Goal: Find contact information: Find contact information

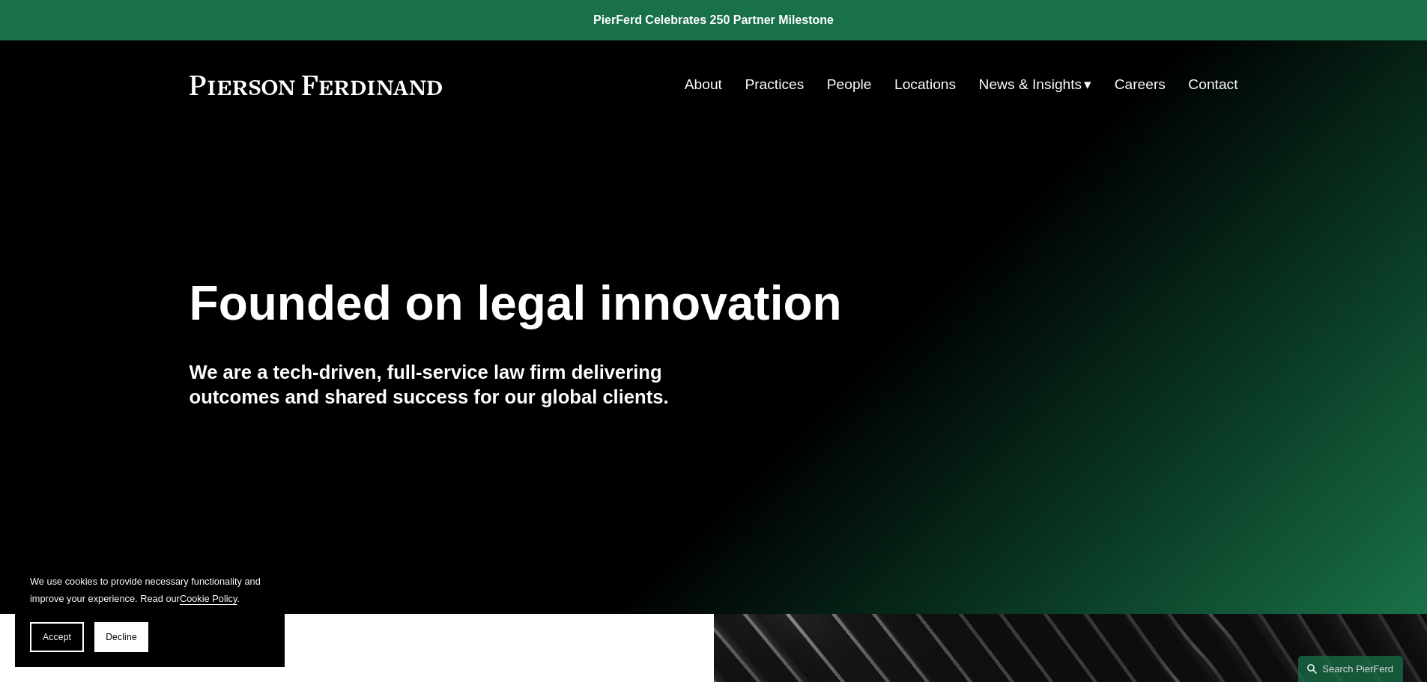
click at [1206, 82] on link "Contact" at bounding box center [1212, 84] width 49 height 28
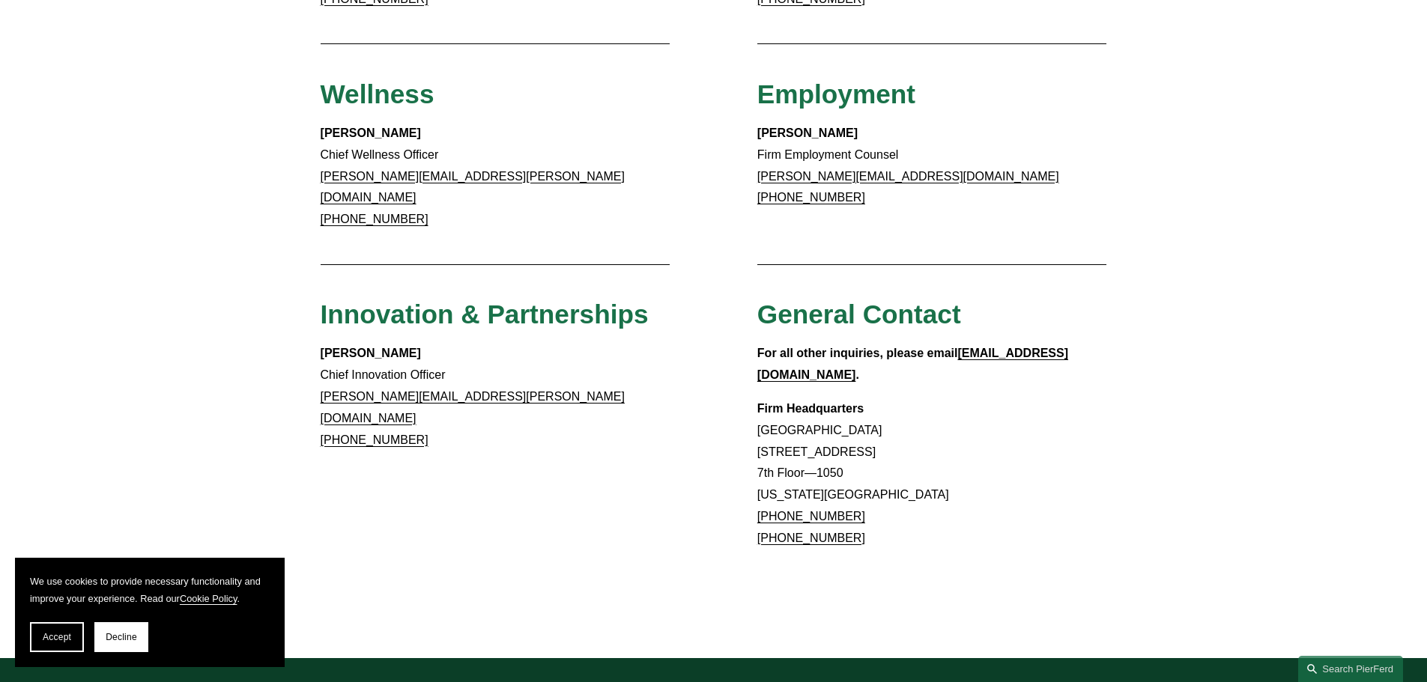
scroll to position [1348, 0]
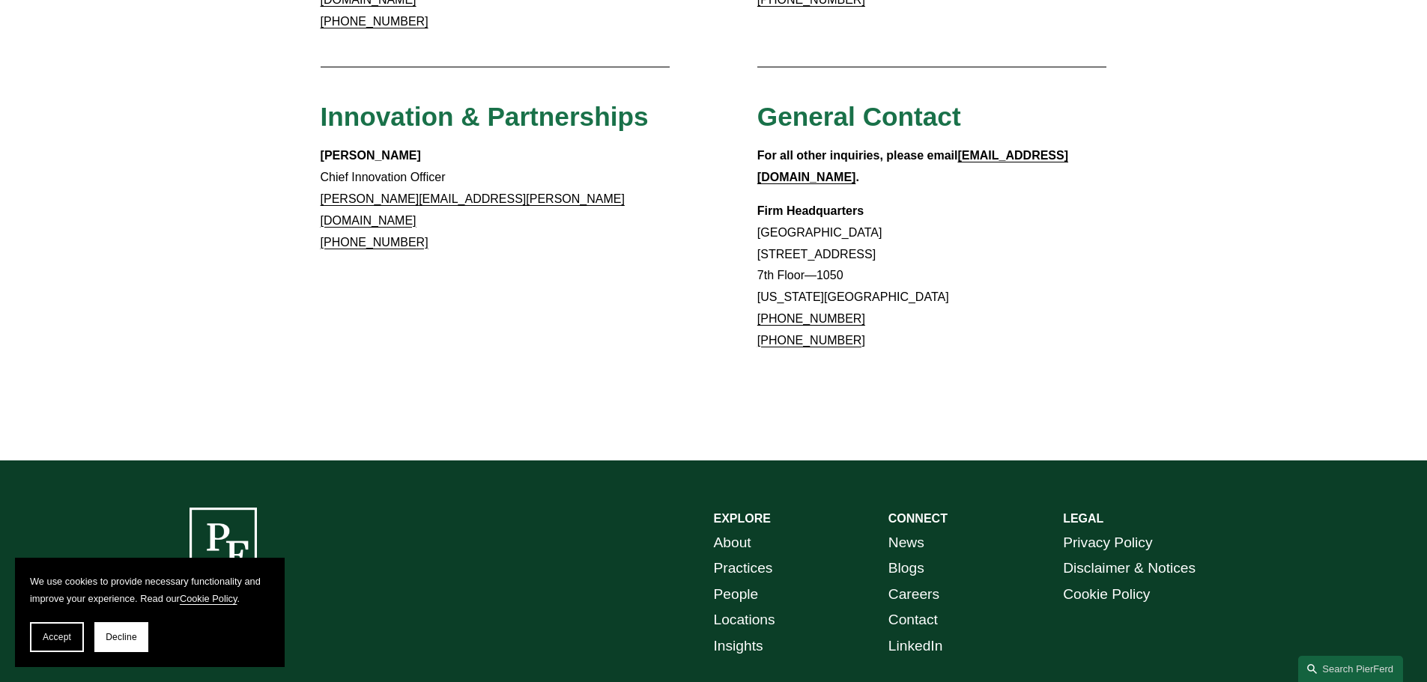
click at [762, 607] on link "Locations" at bounding box center [744, 620] width 61 height 26
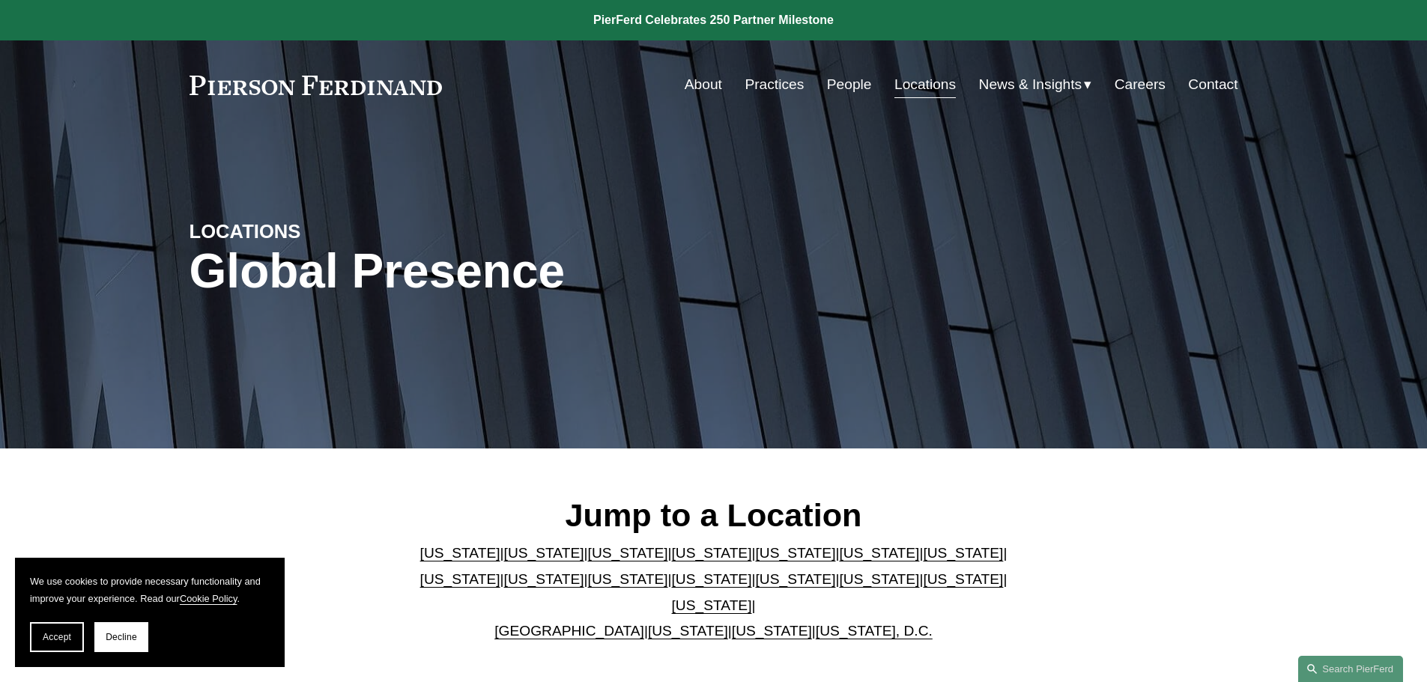
click at [923, 585] on link "[US_STATE]" at bounding box center [963, 579] width 80 height 16
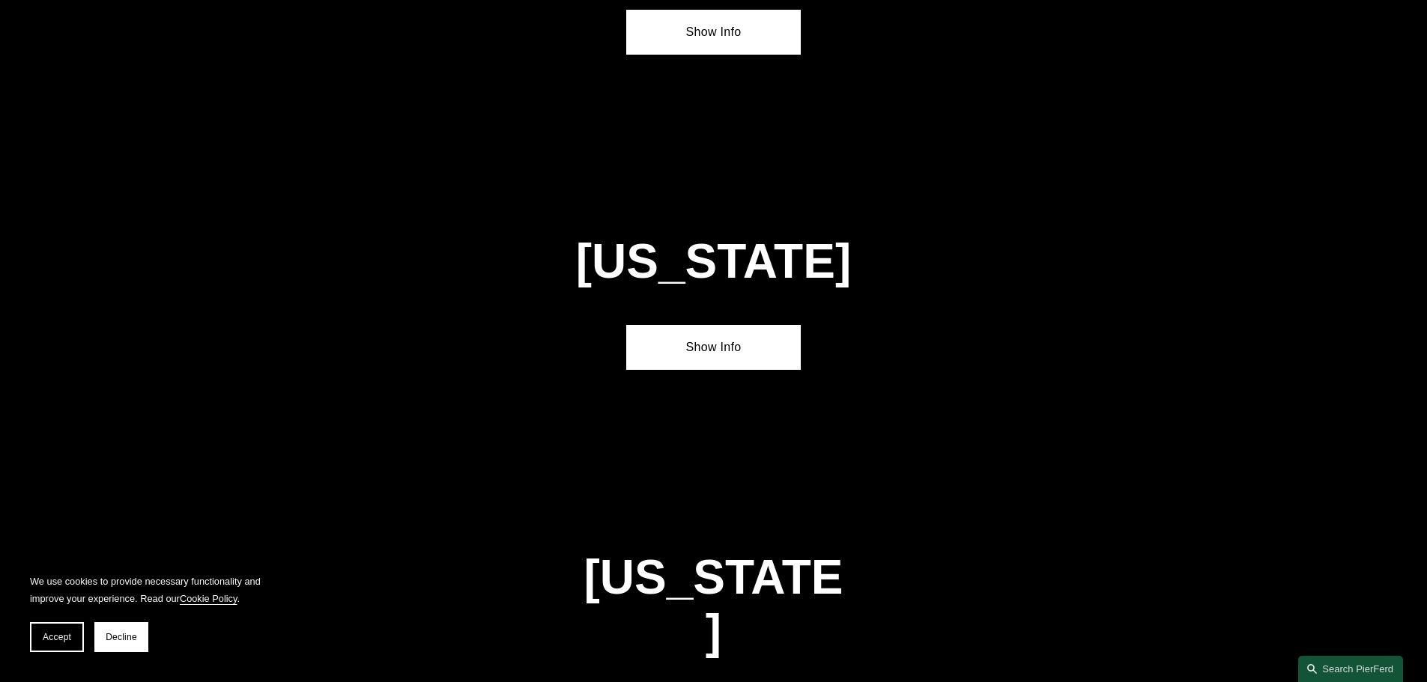
scroll to position [4781, 0]
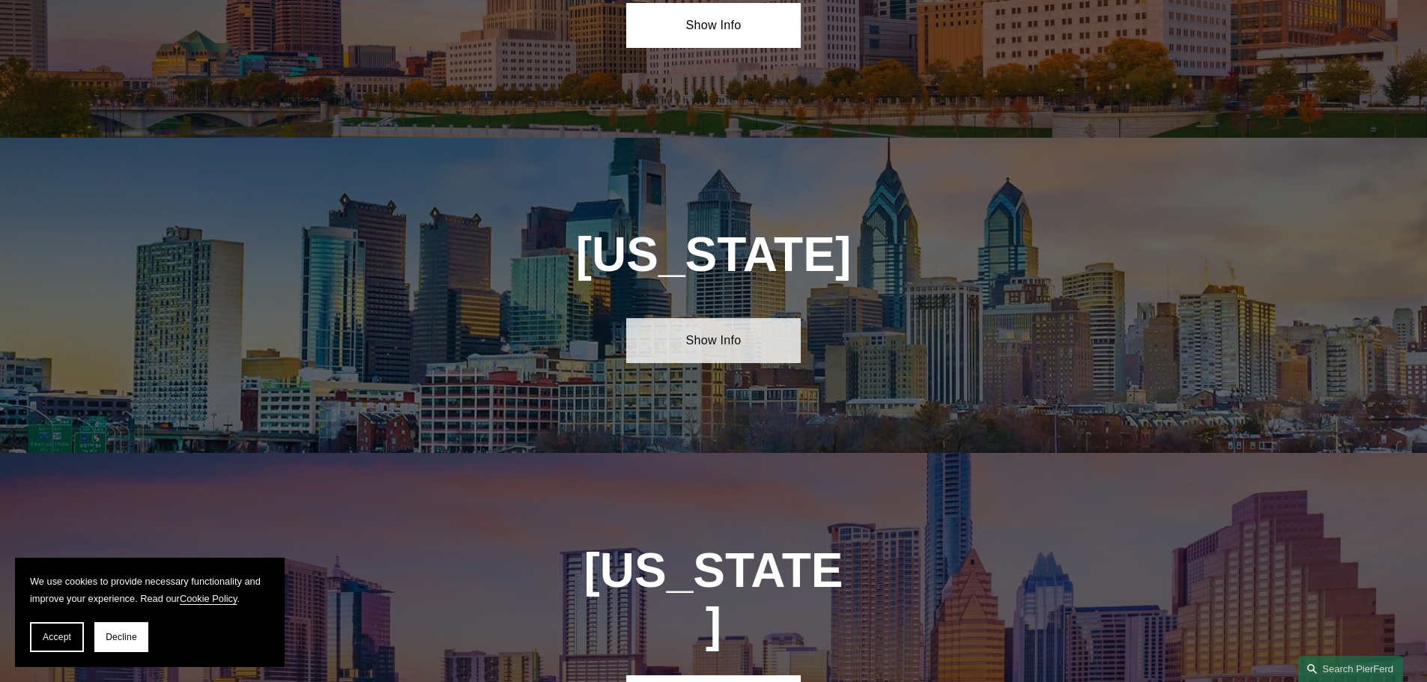
click at [677, 318] on link "Show Info" at bounding box center [713, 340] width 174 height 45
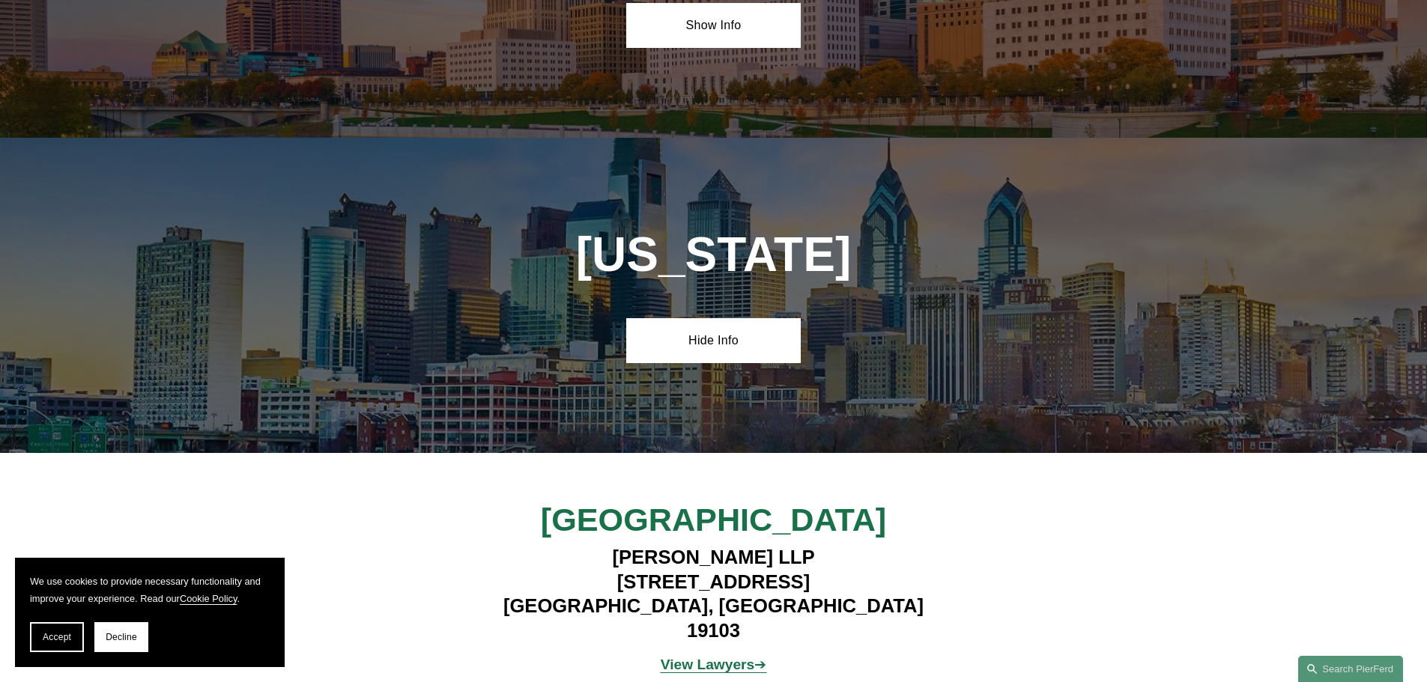
click at [690, 657] on strong "View Lawyers" at bounding box center [707, 665] width 94 height 16
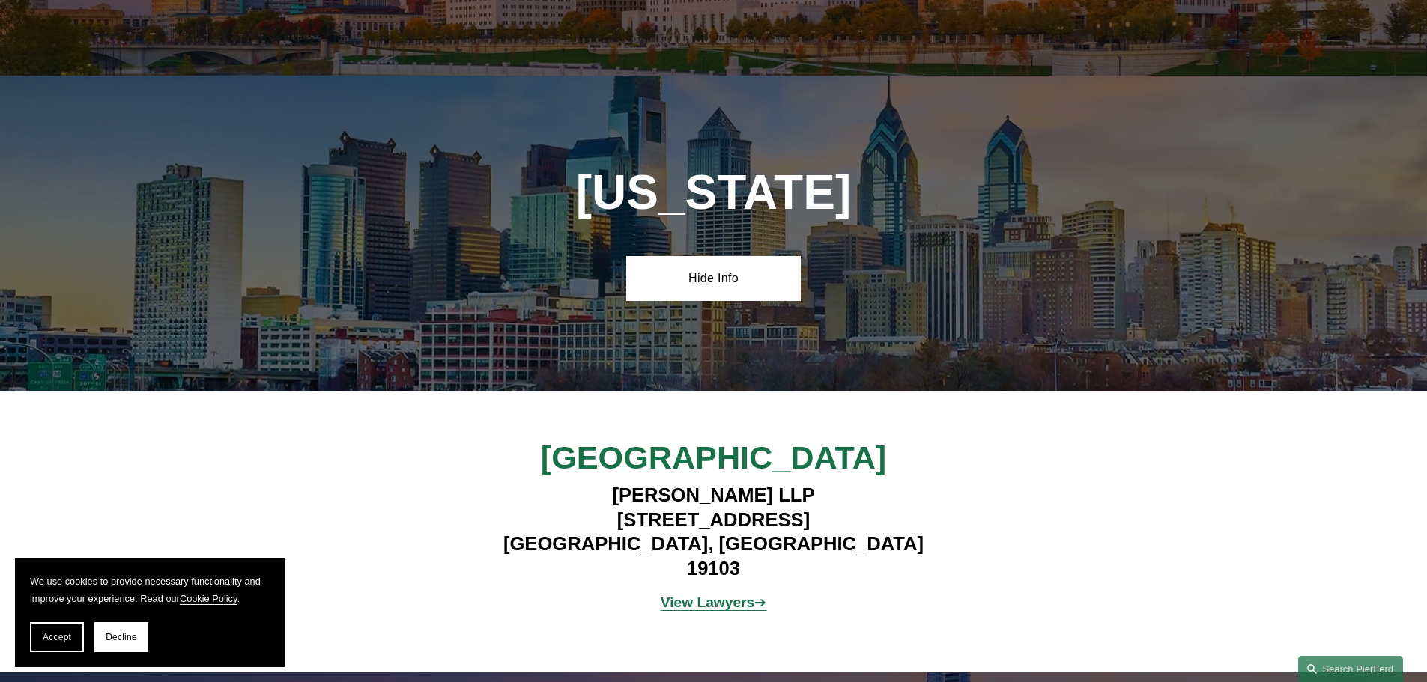
scroll to position [4706, 0]
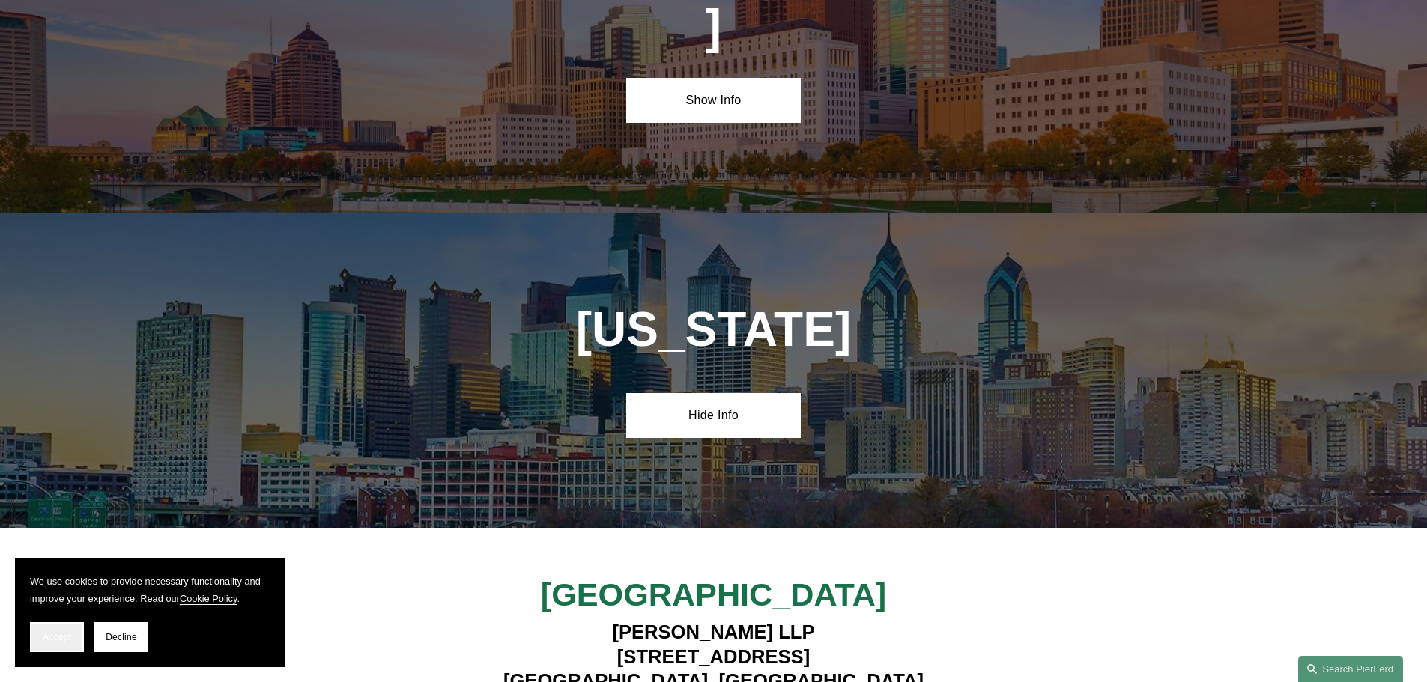
click at [67, 629] on button "Accept" at bounding box center [57, 637] width 54 height 30
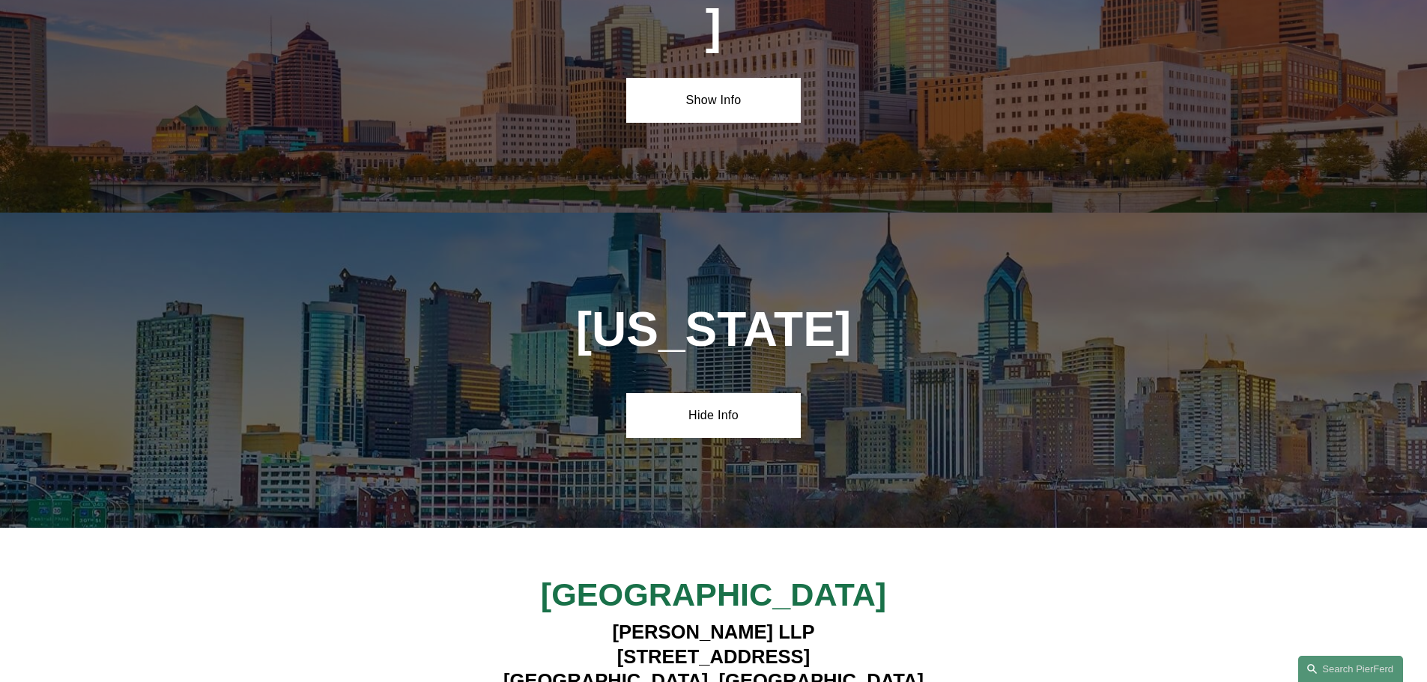
click at [705, 528] on div "Philadelphia Pierson Ferdinand LLP 1650 Market Street, Suite 3600 Philadelphia,…" at bounding box center [713, 669] width 1427 height 282
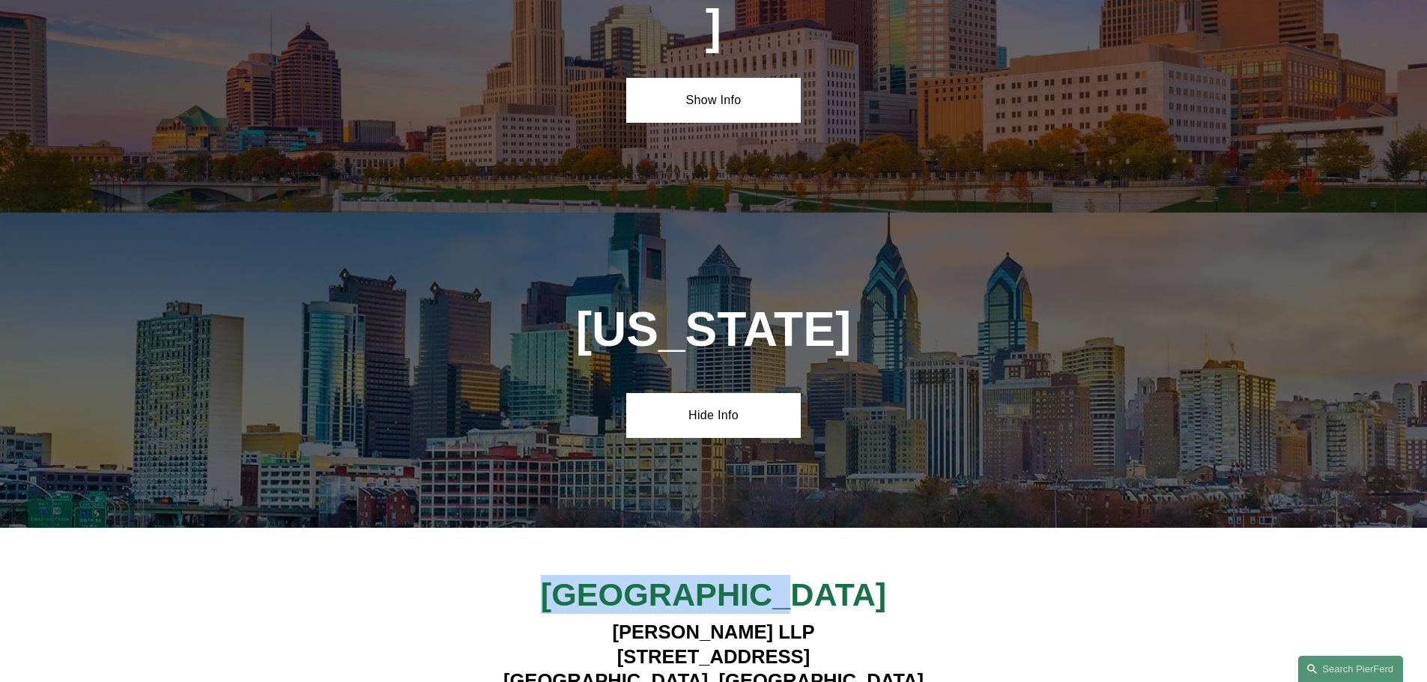
click at [705, 528] on div "Philadelphia Pierson Ferdinand LLP 1650 Market Street, Suite 3600 Philadelphia,…" at bounding box center [713, 669] width 1427 height 282
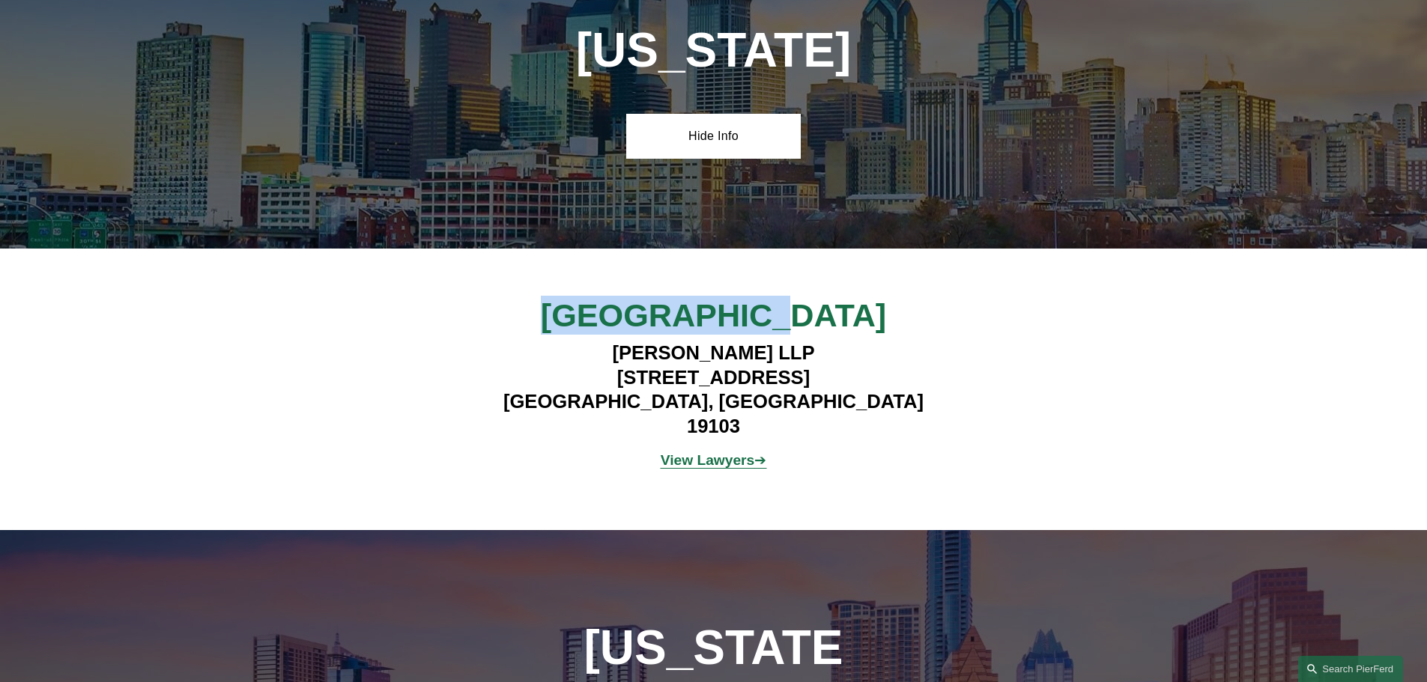
scroll to position [5081, 0]
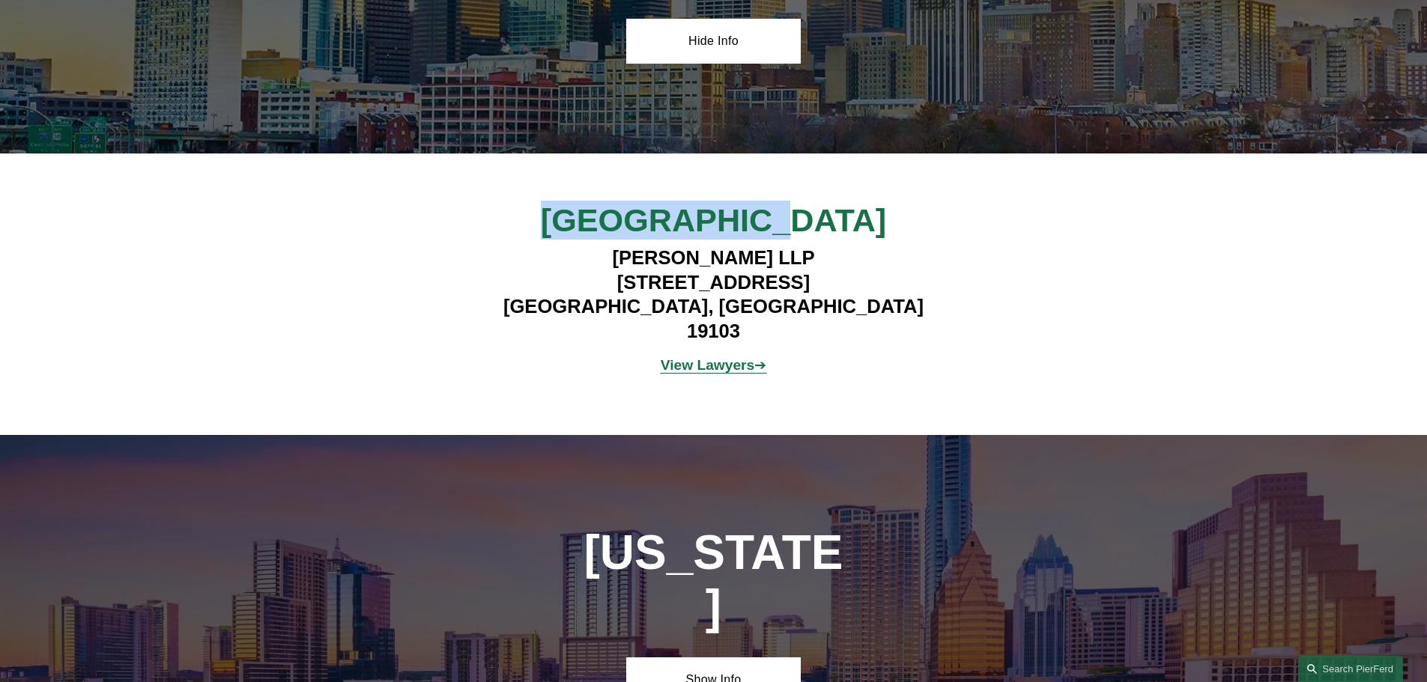
click at [723, 357] on strong "View Lawyers" at bounding box center [707, 365] width 94 height 16
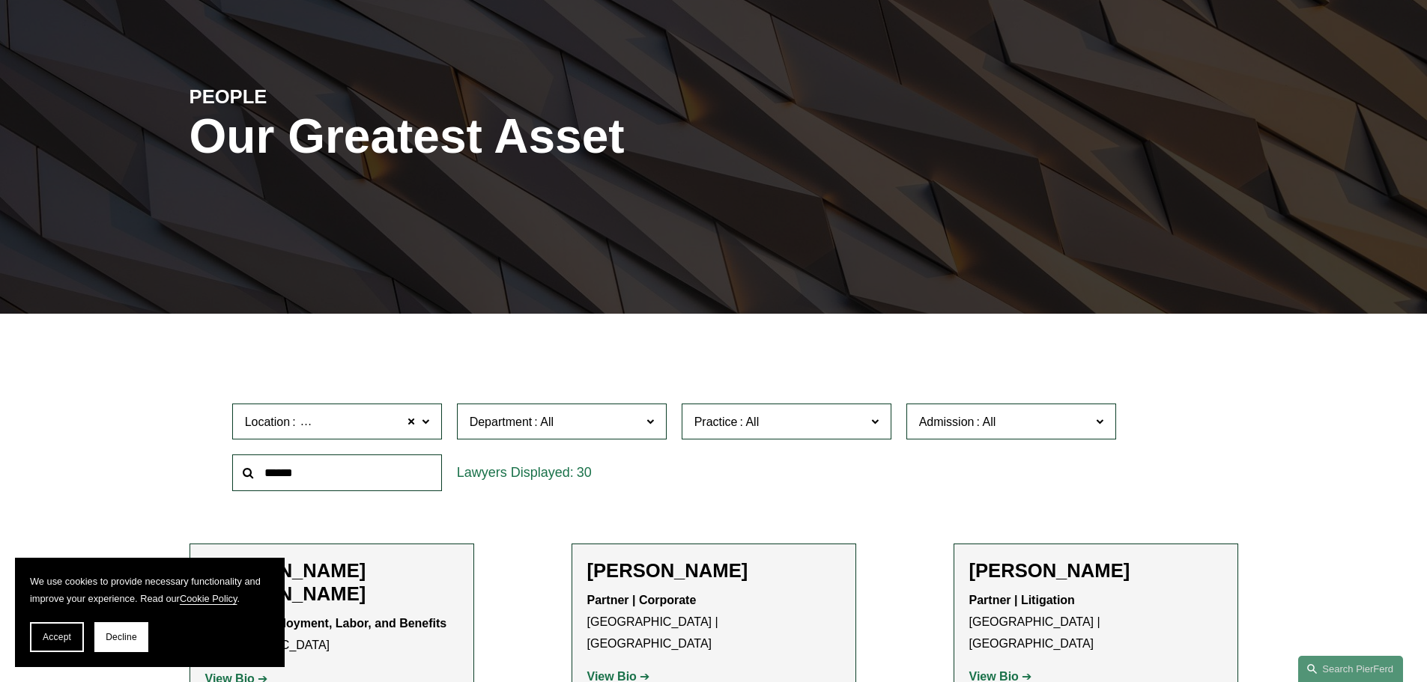
scroll to position [300, 0]
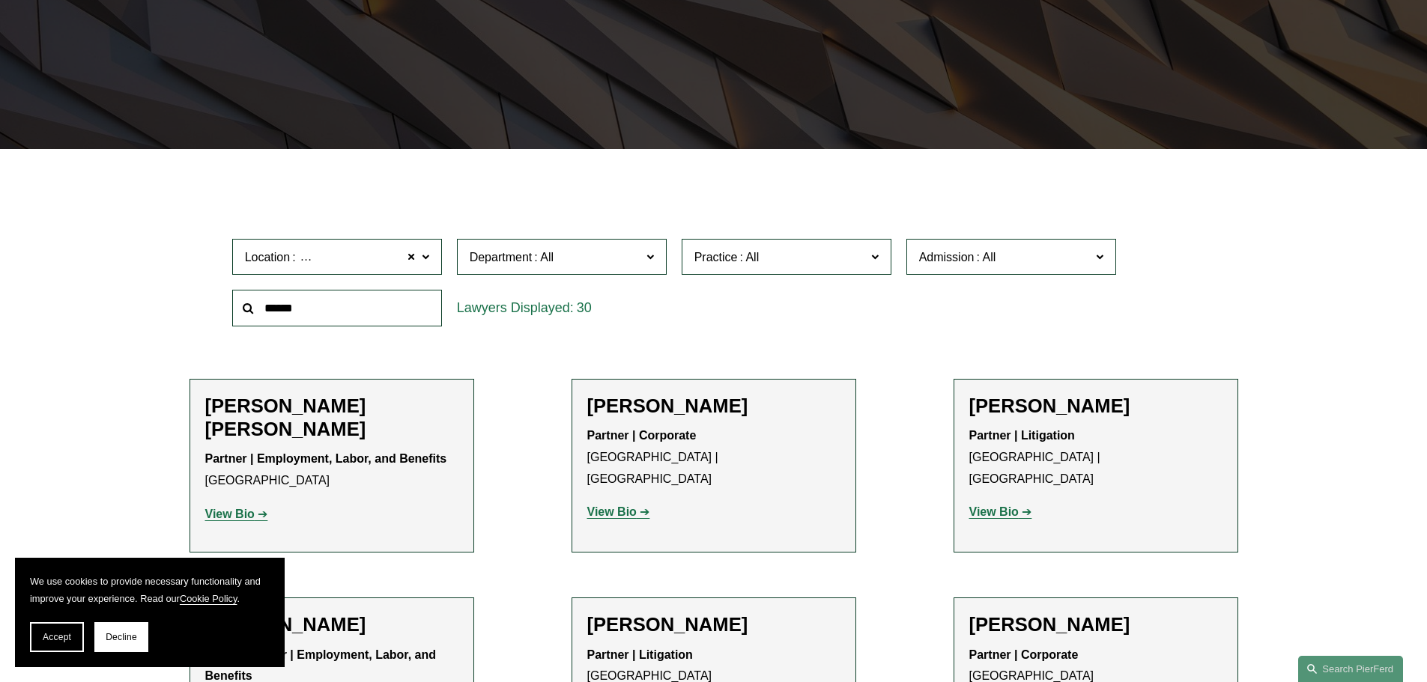
click at [371, 309] on input "text" at bounding box center [337, 308] width 210 height 37
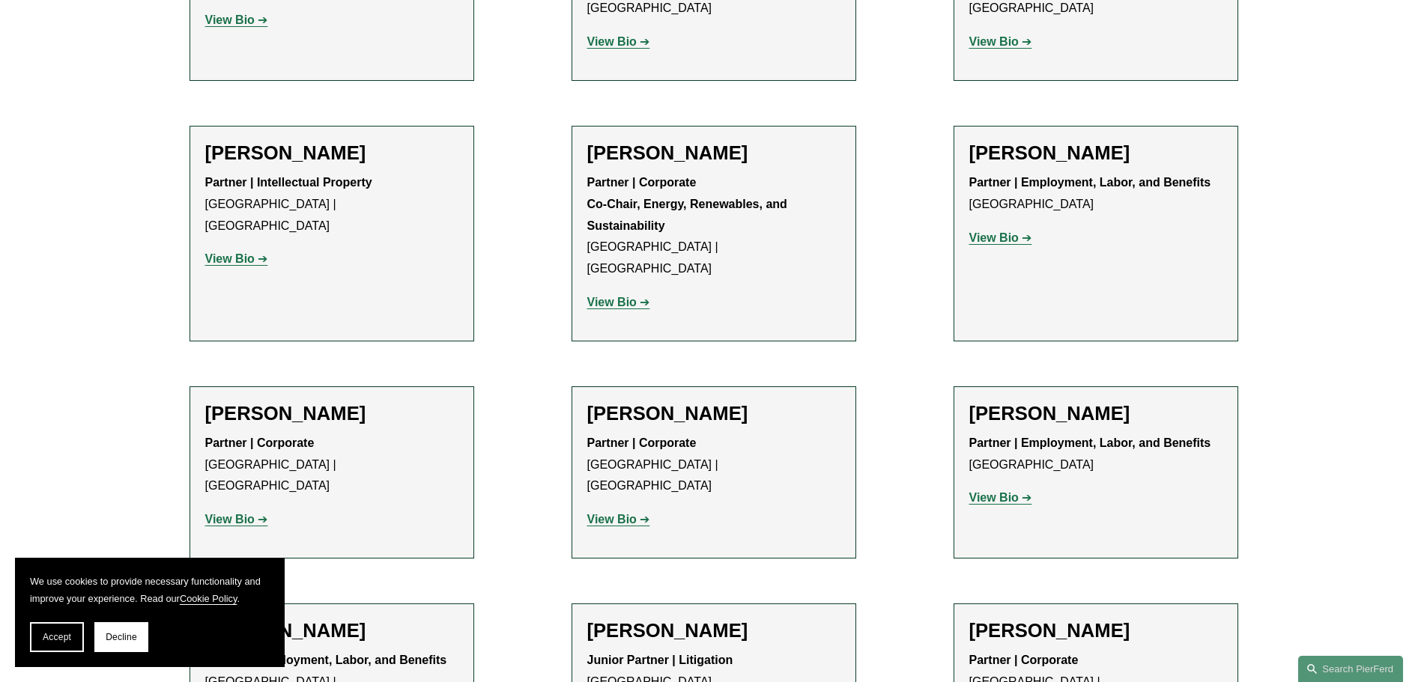
scroll to position [2172, 0]
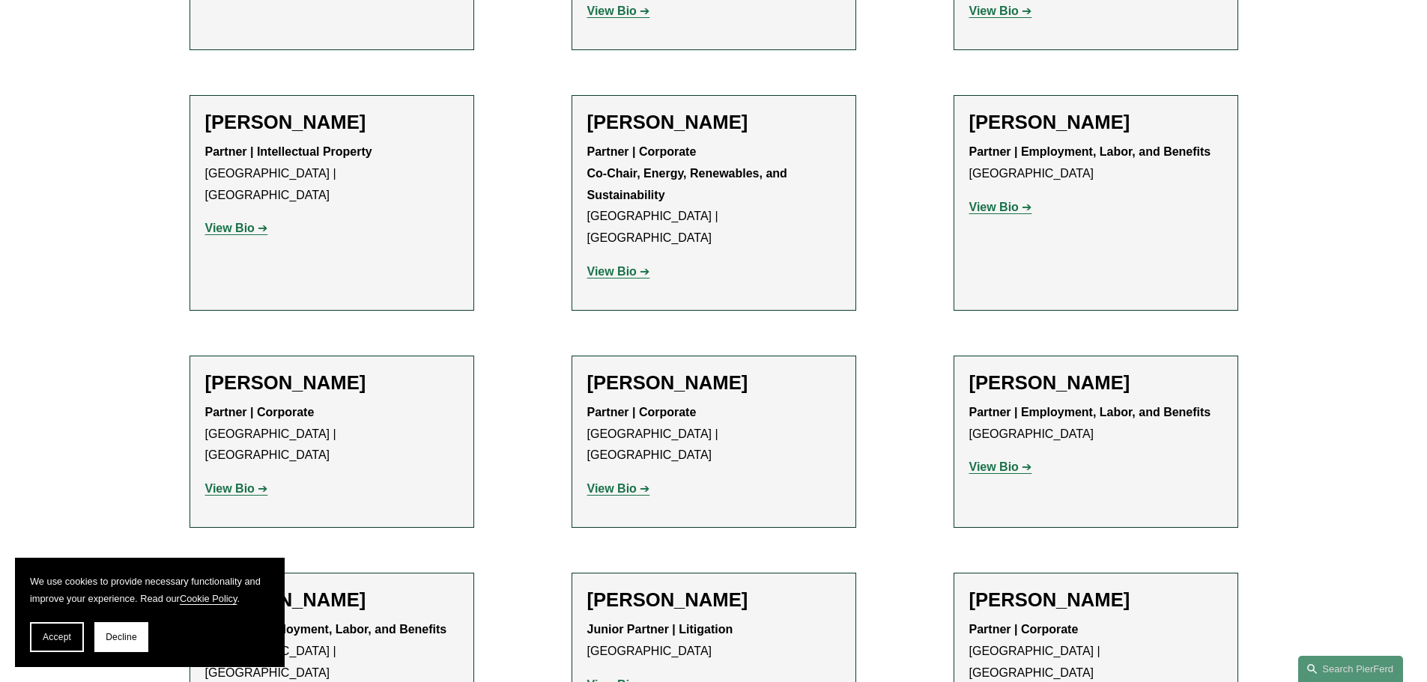
click at [1081, 371] on h2 "[PERSON_NAME]" at bounding box center [1095, 382] width 253 height 23
click at [1024, 461] on link "View Bio" at bounding box center [1000, 467] width 63 height 13
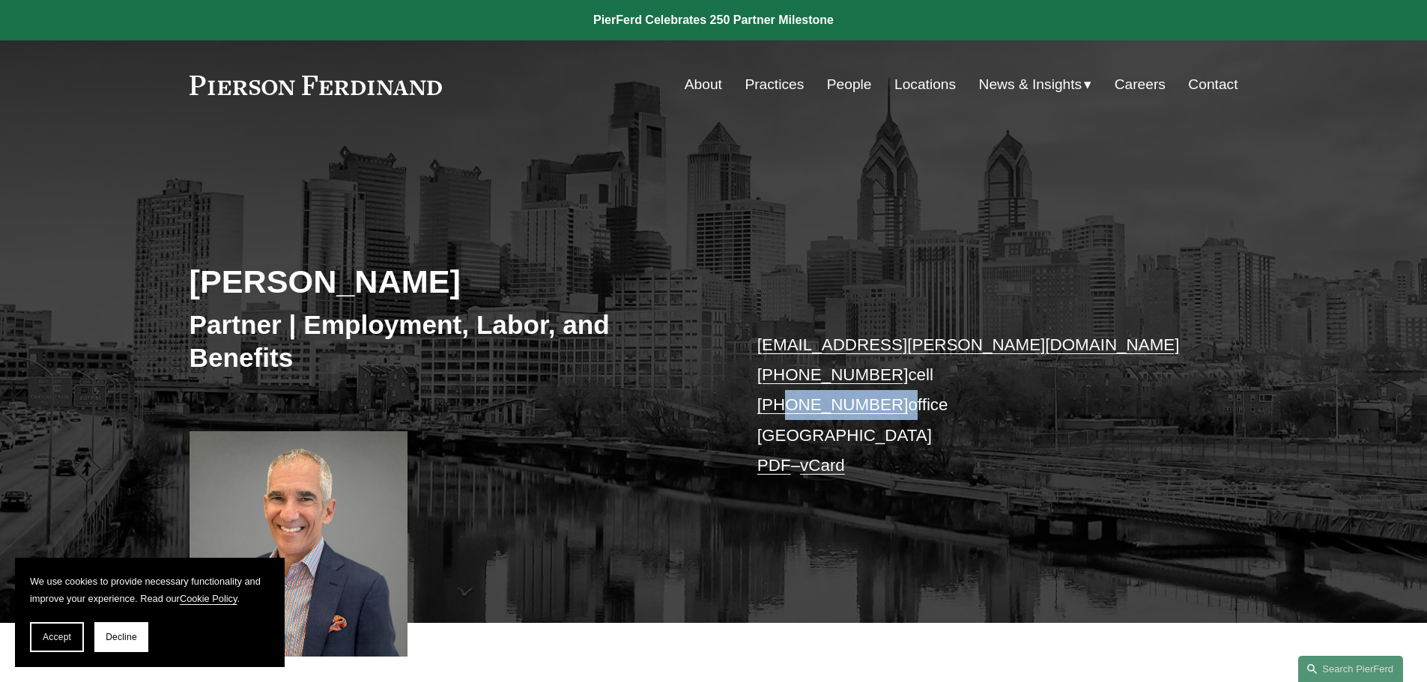
drag, startPoint x: 892, startPoint y: 403, endPoint x: 780, endPoint y: 408, distance: 112.4
click at [780, 408] on p "sid.steinberg@pierferd.com +1.610.996.8300 cell +1.484.297.2236 office Philadel…" at bounding box center [975, 405] width 437 height 151
copy p "484.297.2236"
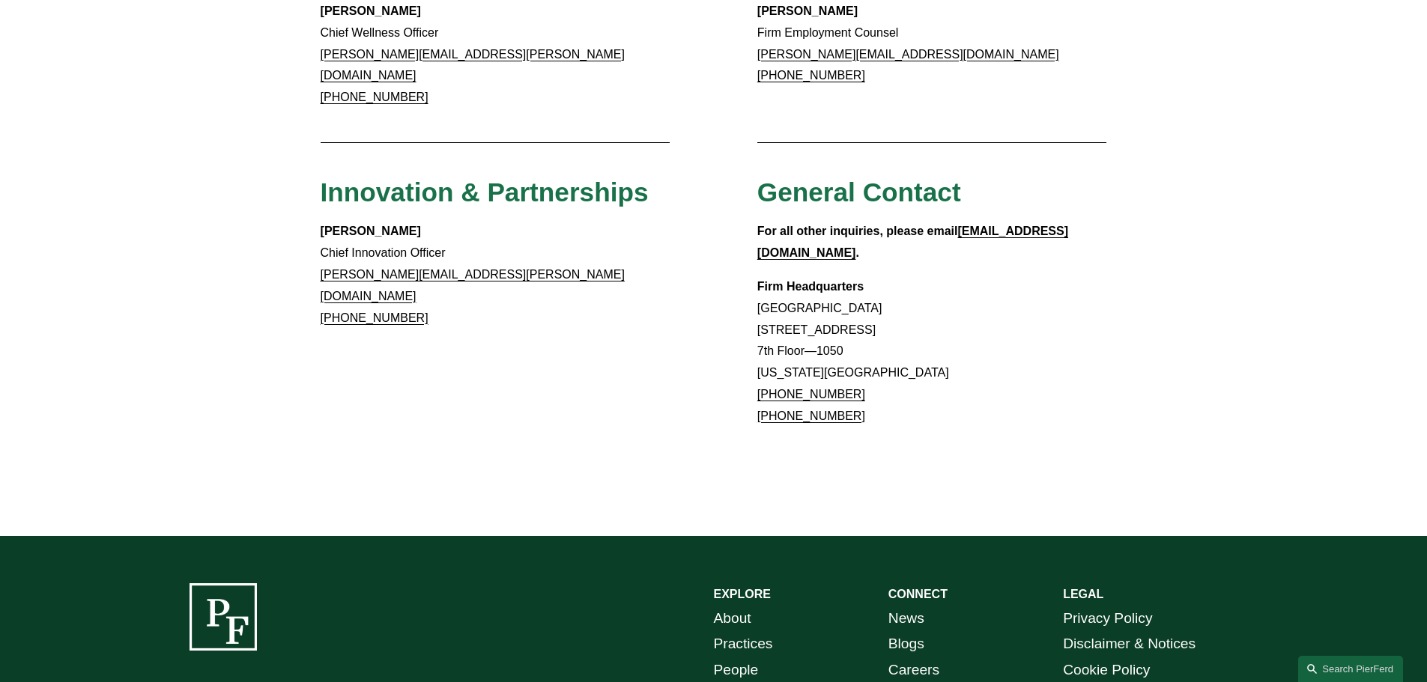
scroll to position [1348, 0]
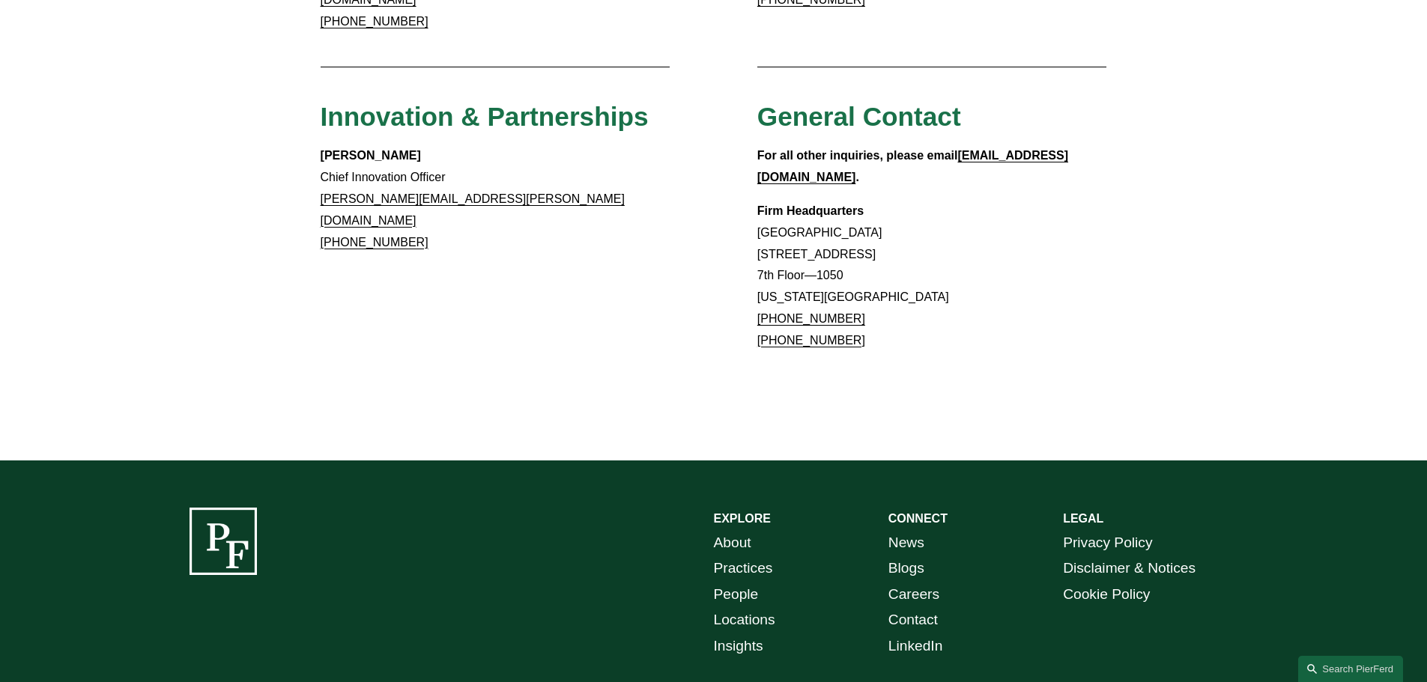
click at [753, 607] on link "Locations" at bounding box center [744, 620] width 61 height 26
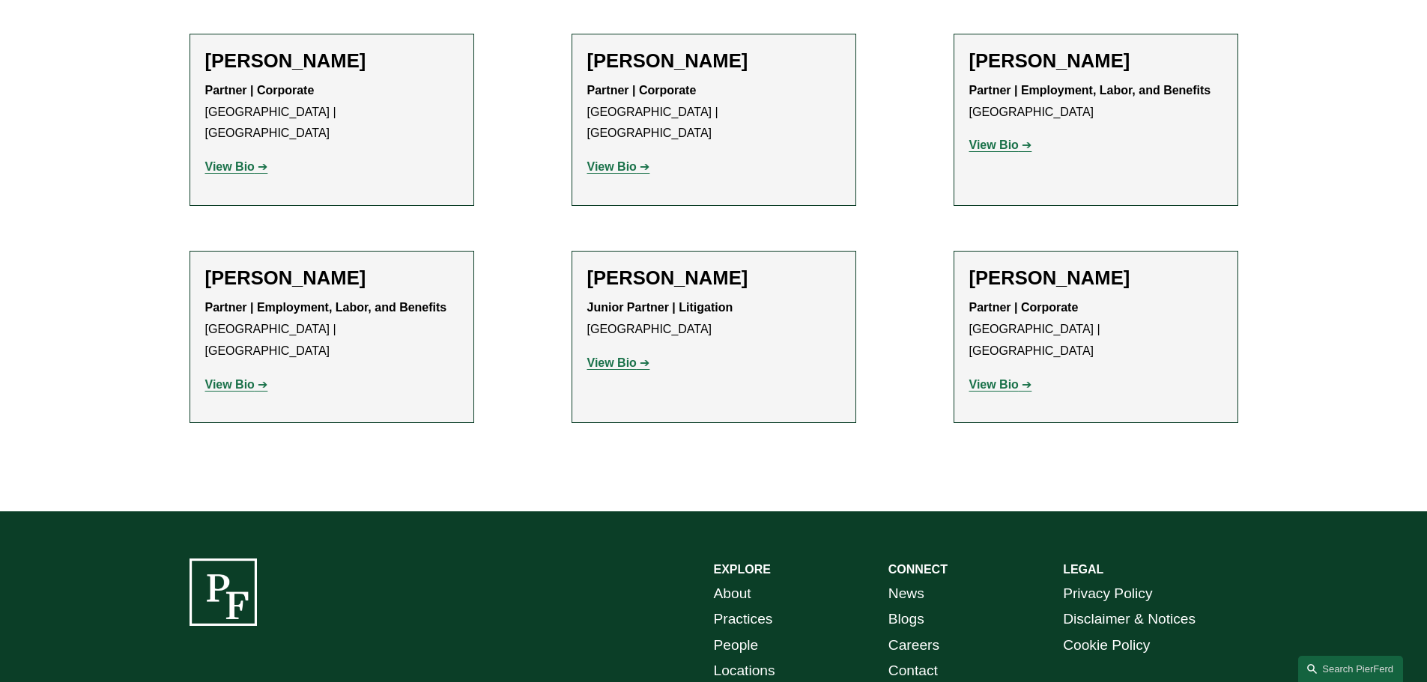
scroll to position [2494, 0]
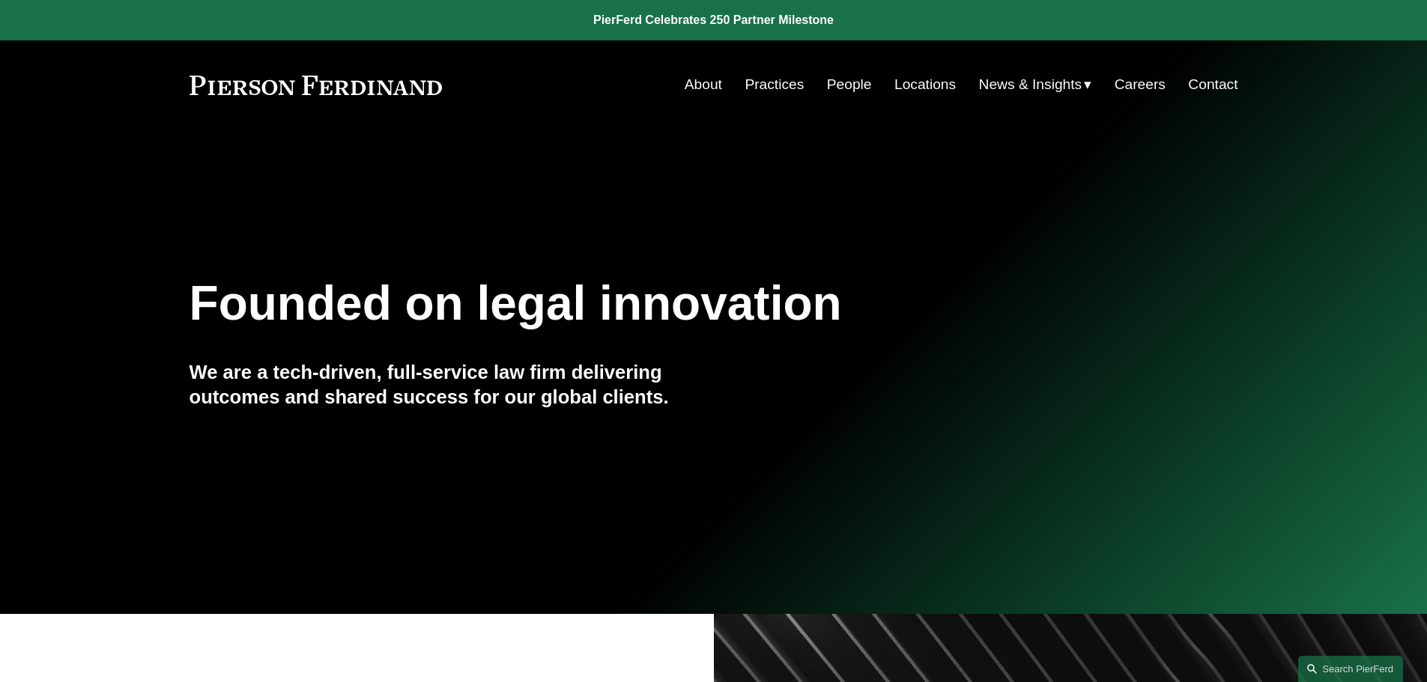
click at [904, 85] on link "Locations" at bounding box center [924, 84] width 61 height 28
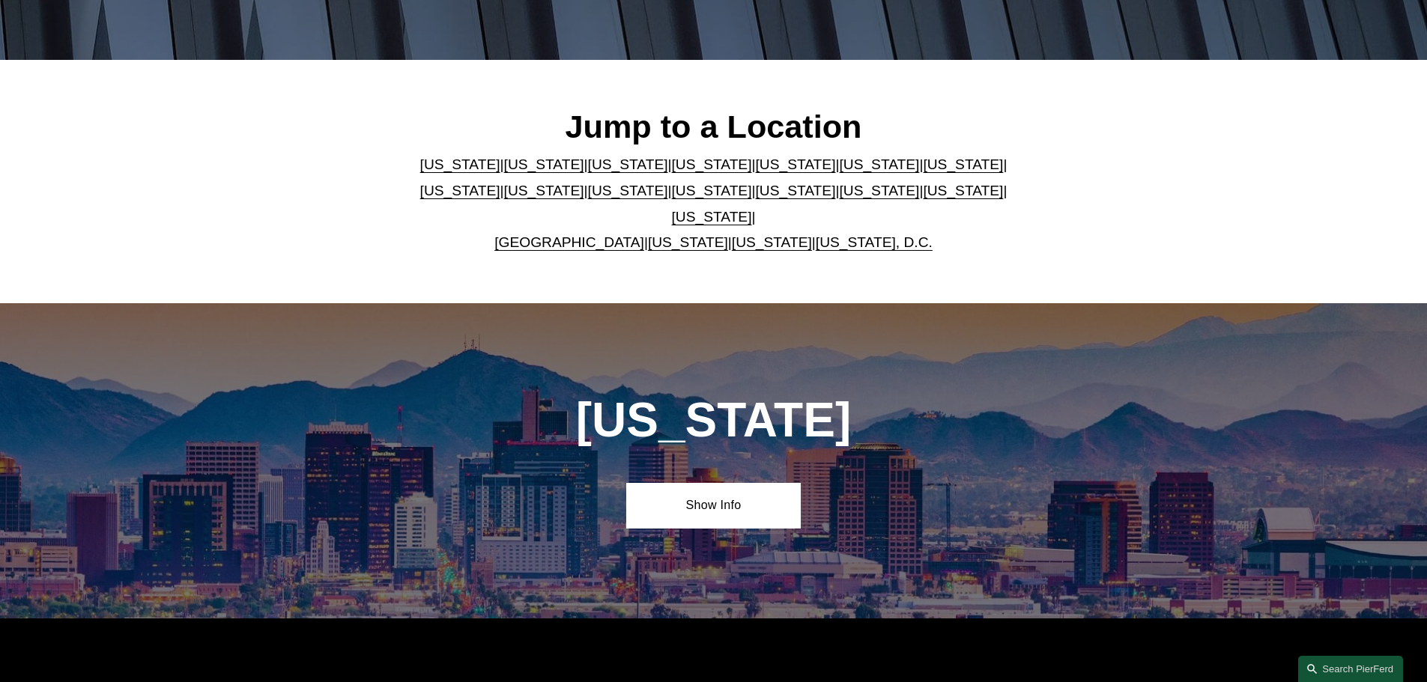
scroll to position [449, 0]
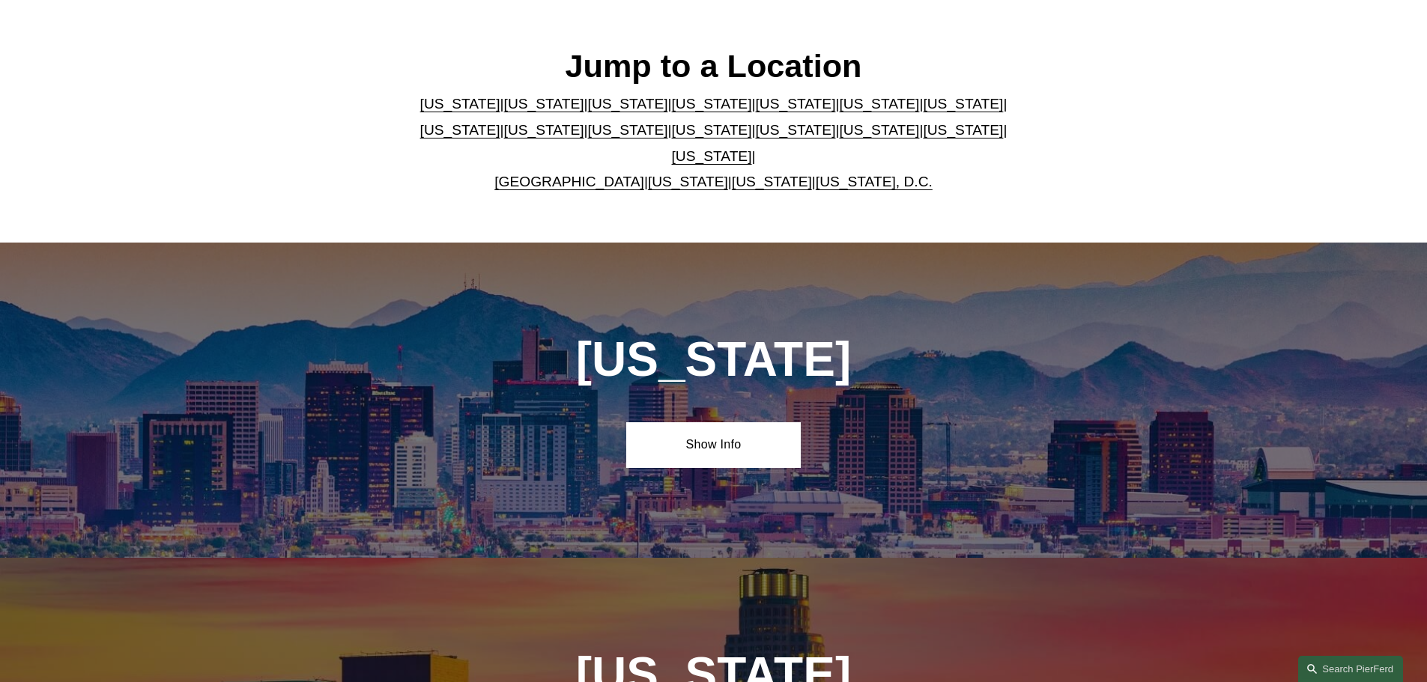
click at [588, 136] on link "[US_STATE]" at bounding box center [628, 130] width 80 height 16
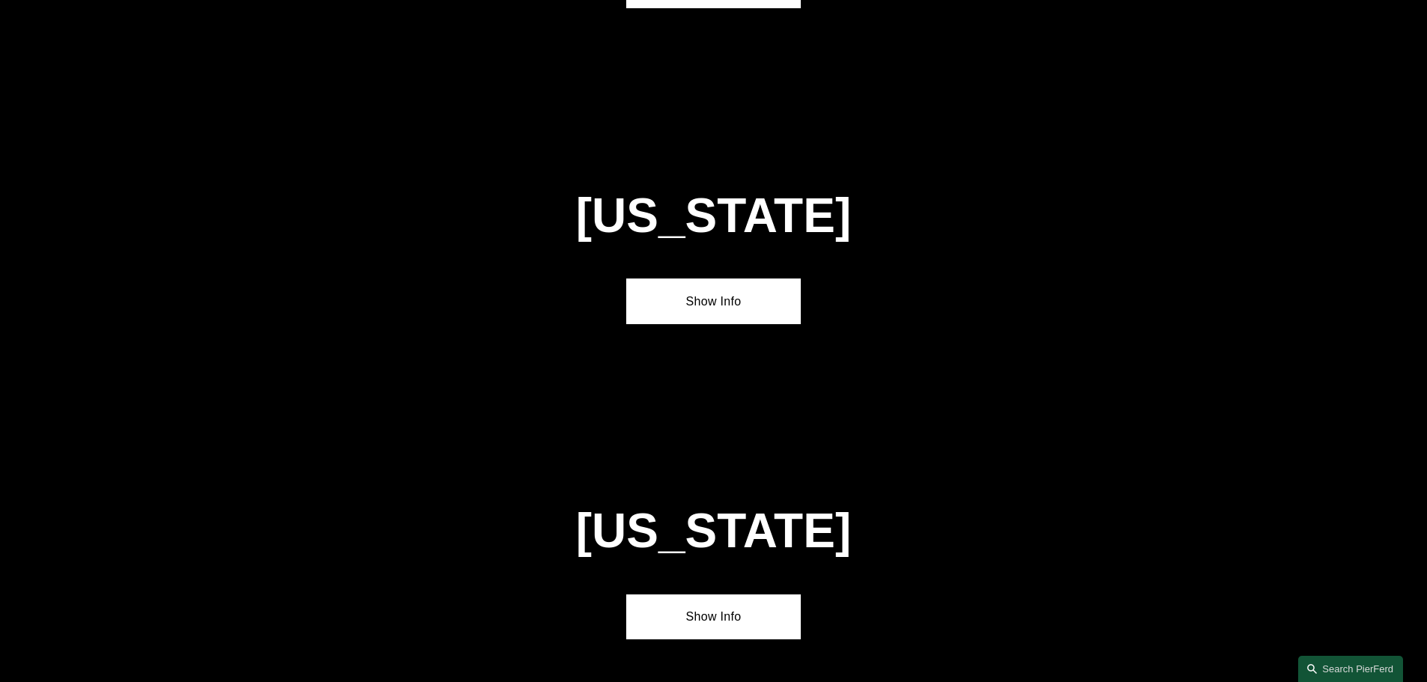
scroll to position [3519, 0]
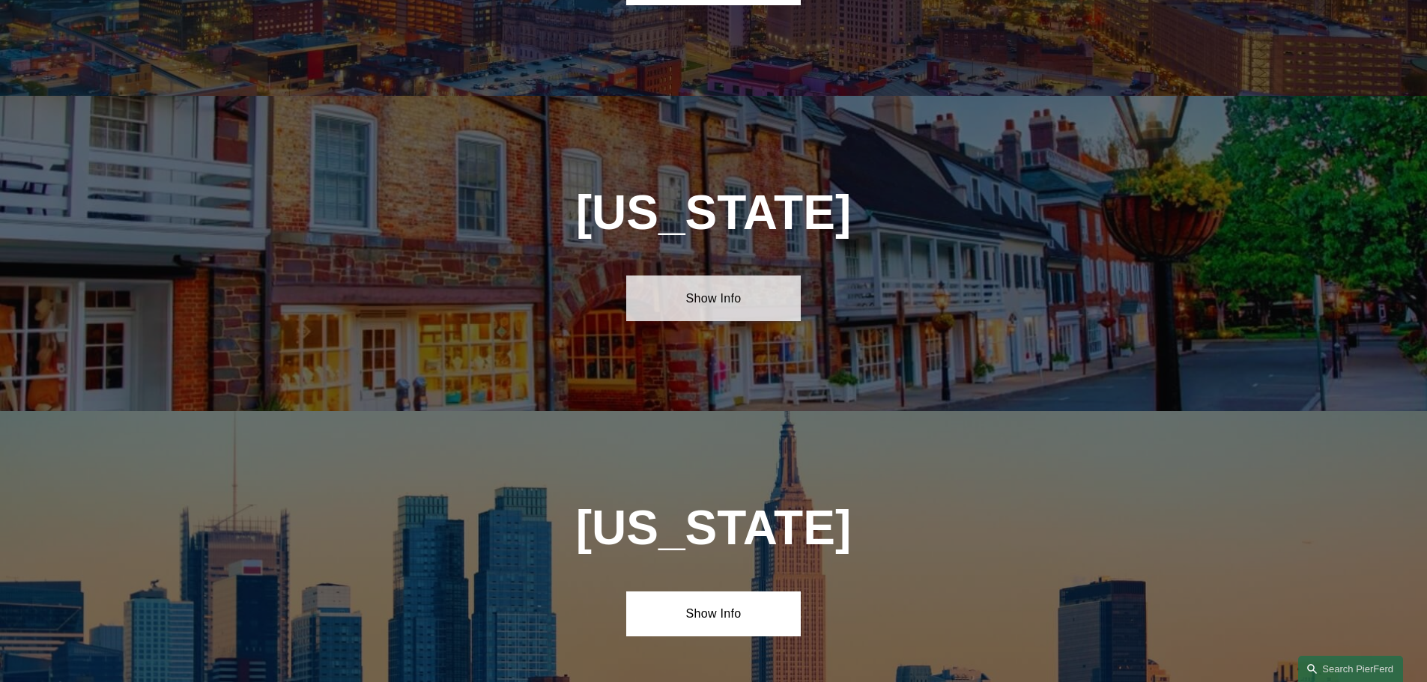
click at [723, 276] on link "Show Info" at bounding box center [713, 298] width 174 height 45
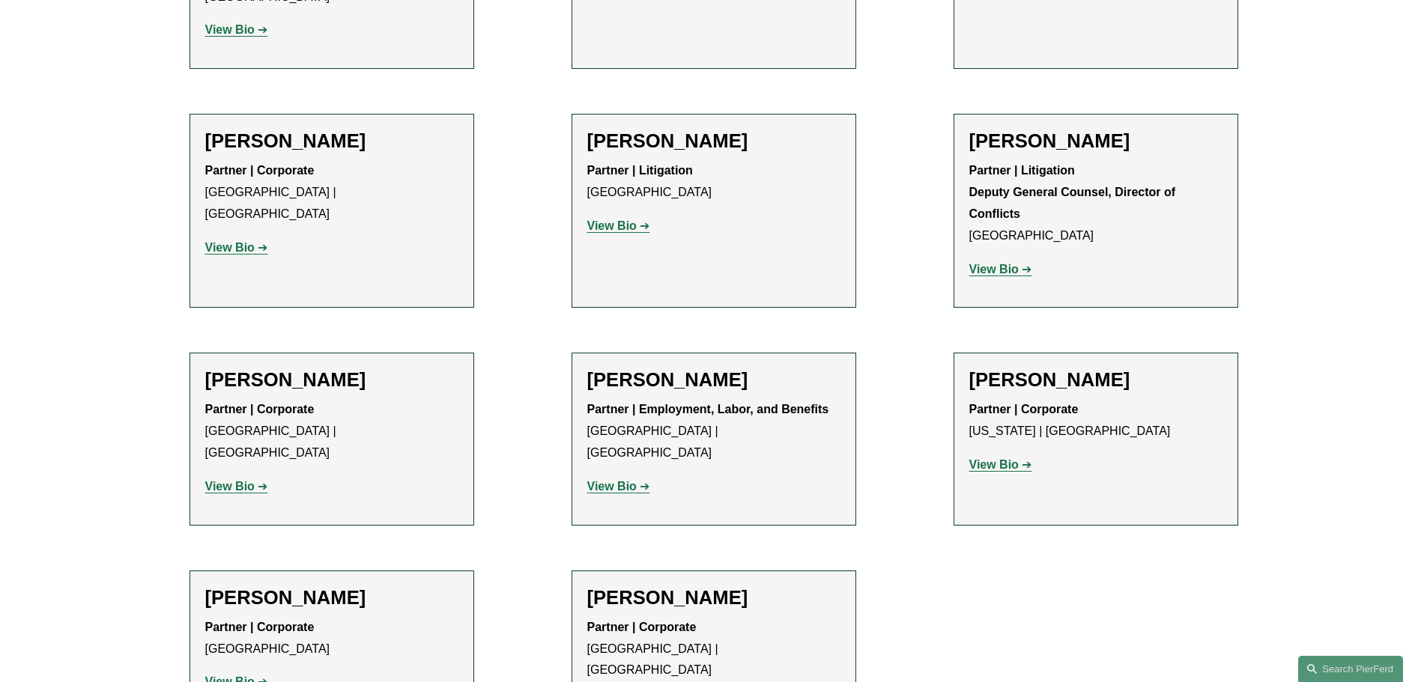
scroll to position [2321, 0]
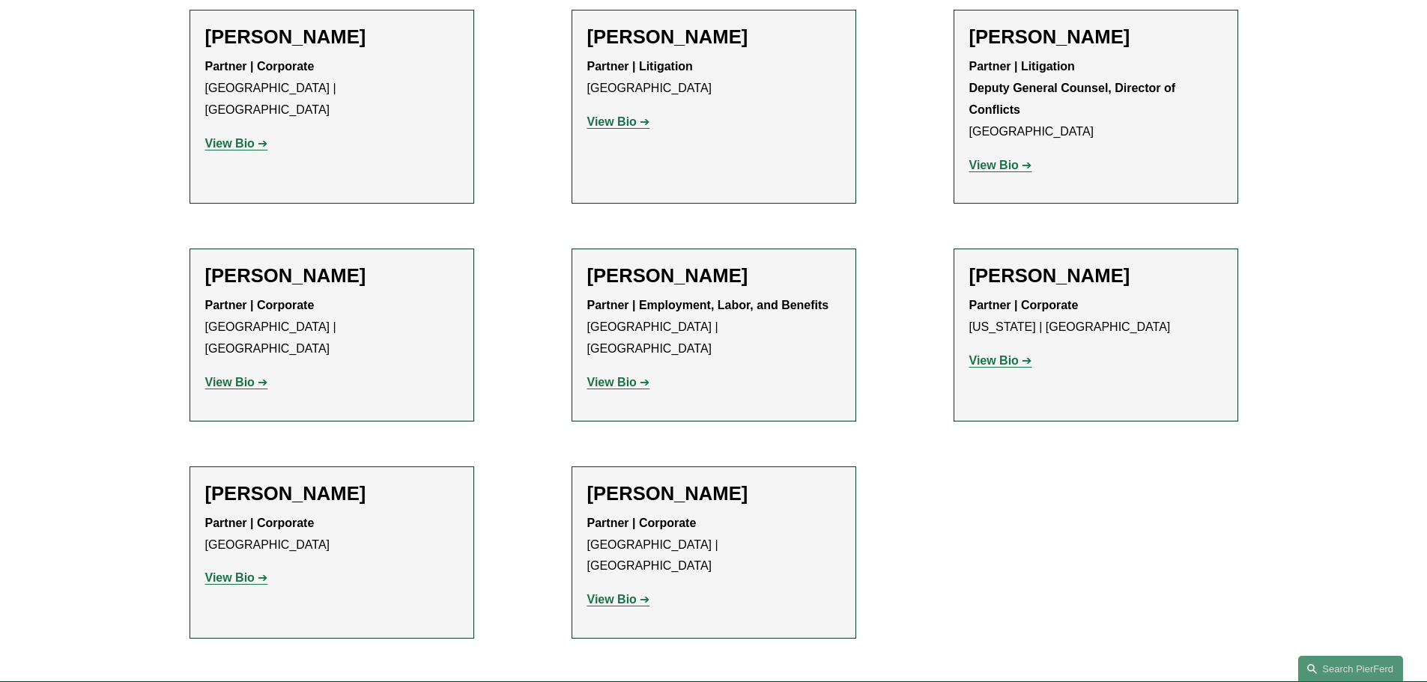
drag, startPoint x: 648, startPoint y: 138, endPoint x: 648, endPoint y: 151, distance: 13.5
click at [648, 264] on h2 "[PERSON_NAME]" at bounding box center [713, 275] width 253 height 23
click at [620, 376] on strong "View Bio" at bounding box center [611, 382] width 49 height 13
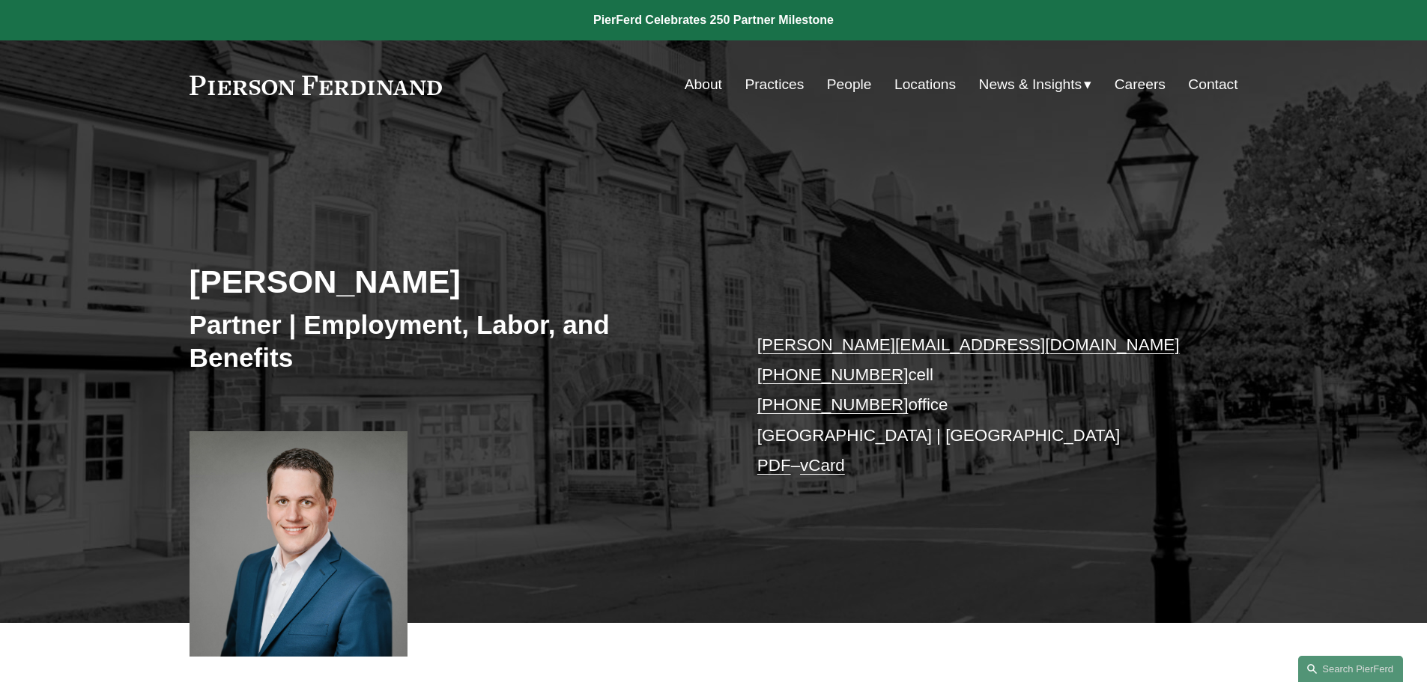
drag, startPoint x: 884, startPoint y: 405, endPoint x: 758, endPoint y: 396, distance: 126.1
click at [758, 396] on p "[PERSON_NAME][EMAIL_ADDRESS][DOMAIN_NAME] [PHONE_NUMBER] cell [PHONE_NUMBER] of…" at bounding box center [975, 405] width 437 height 151
click at [642, 371] on h3 "Partner | Employment, Labor, and Benefits" at bounding box center [451, 341] width 524 height 65
